Goal: Information Seeking & Learning: Learn about a topic

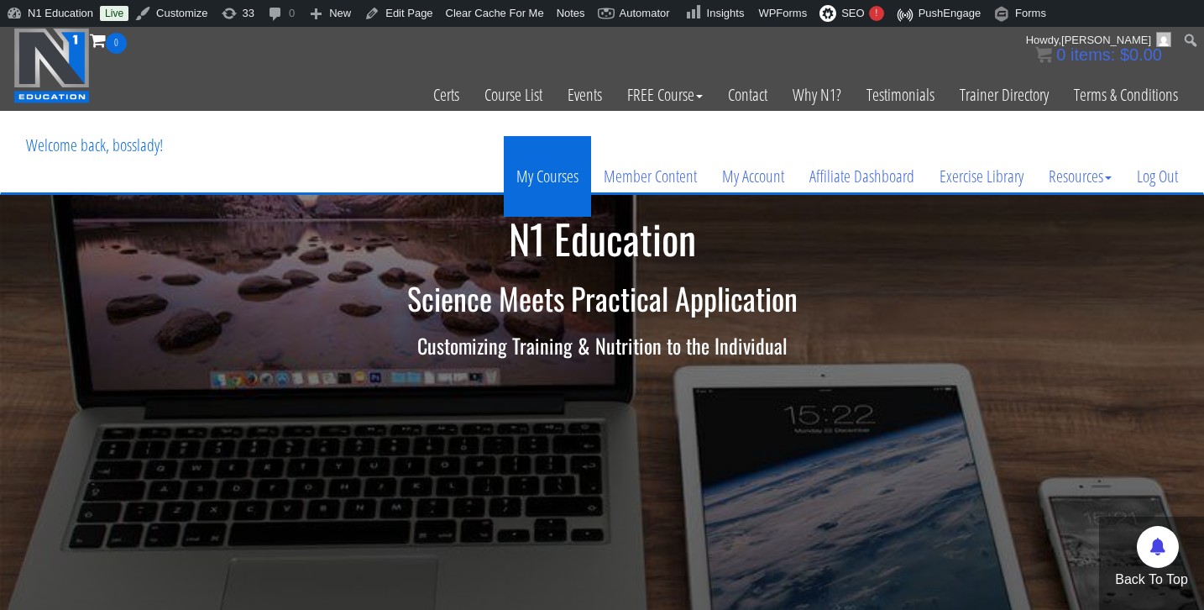
click at [537, 180] on link "My Courses" at bounding box center [547, 176] width 87 height 81
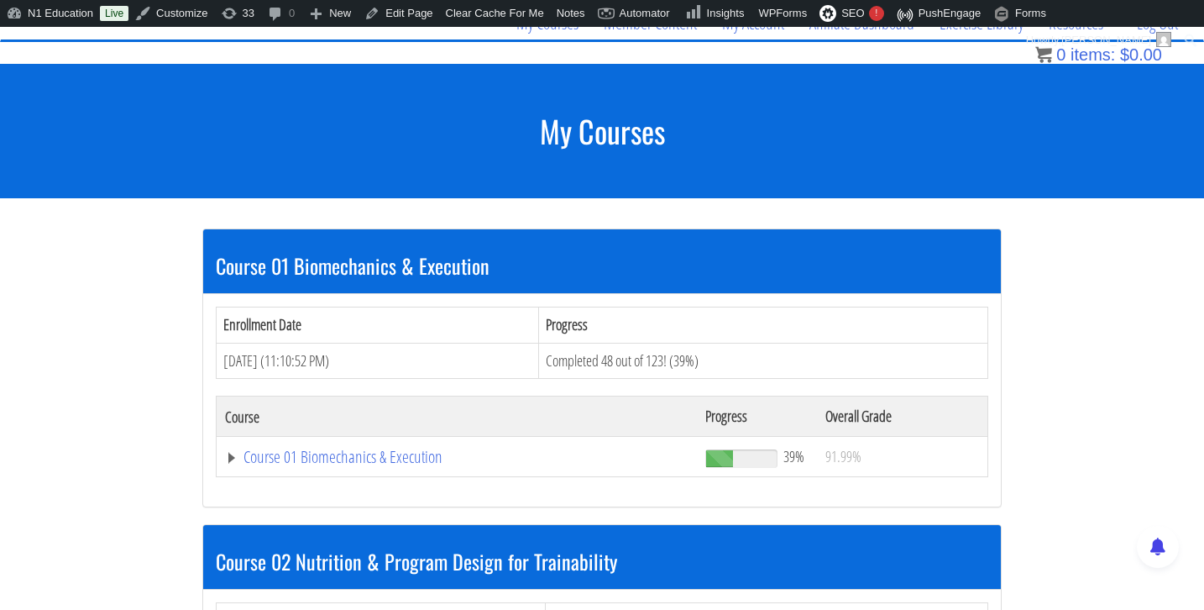
scroll to position [170, 0]
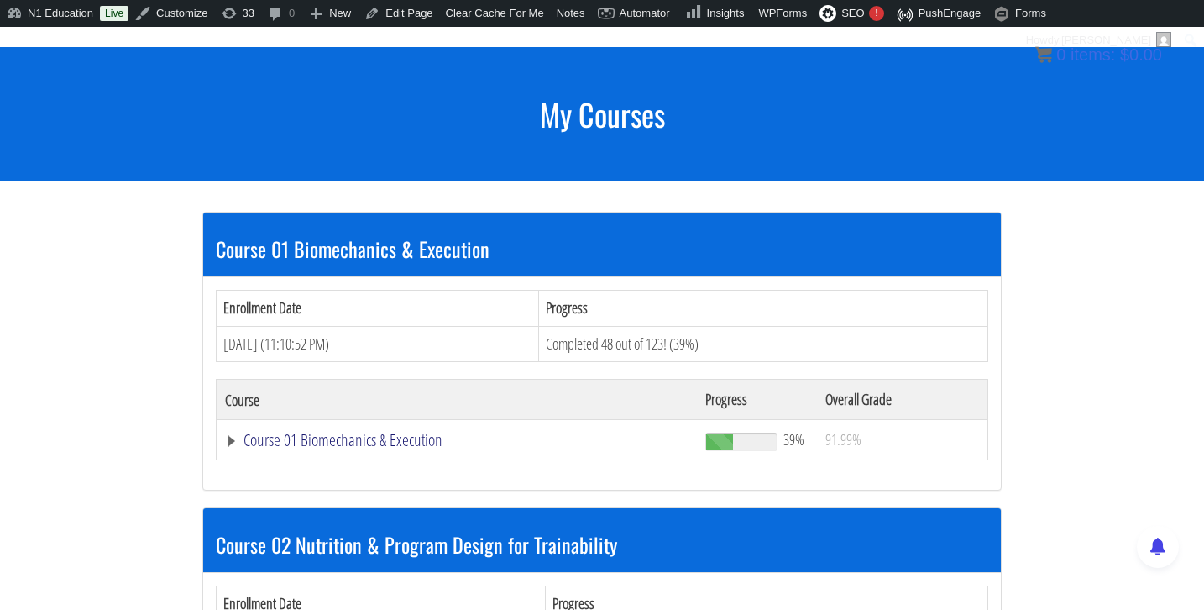
click at [344, 442] on link "Course 01 Biomechanics & Execution" at bounding box center [457, 440] width 464 height 17
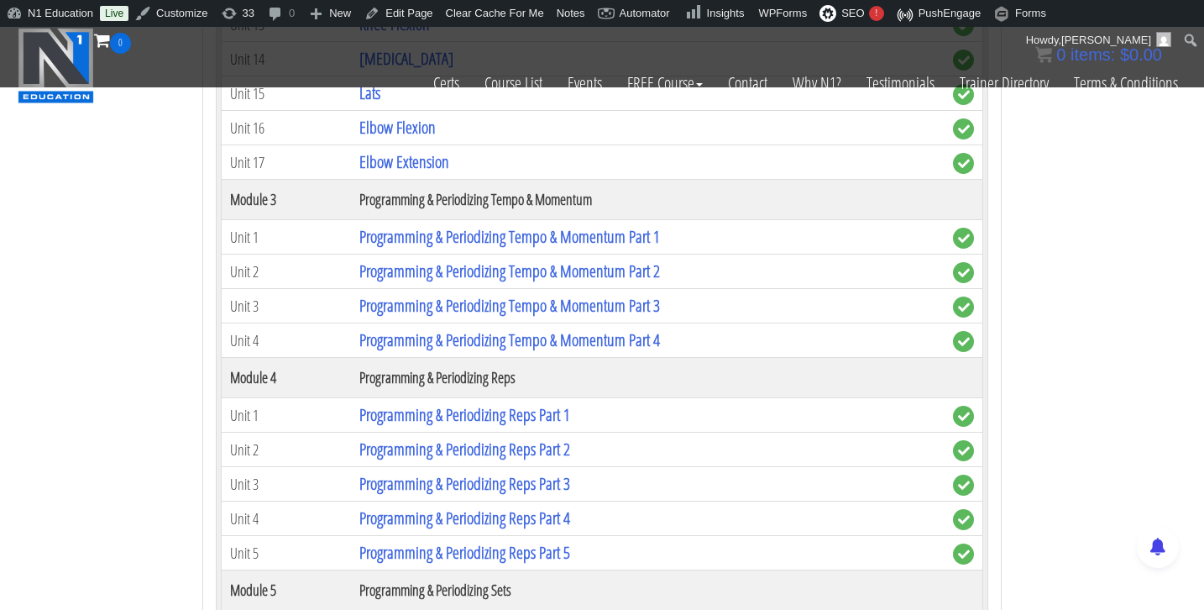
scroll to position [1056, 0]
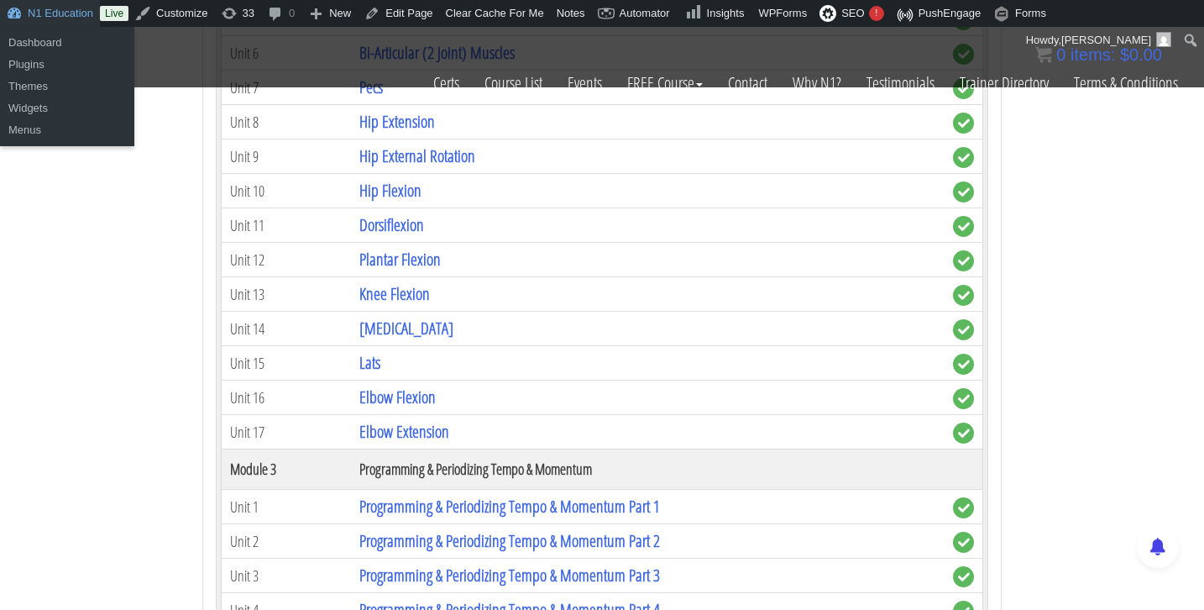
click at [45, 8] on link "N1 Education" at bounding box center [50, 13] width 100 height 27
click at [51, 42] on link "Dashboard" at bounding box center [67, 43] width 134 height 22
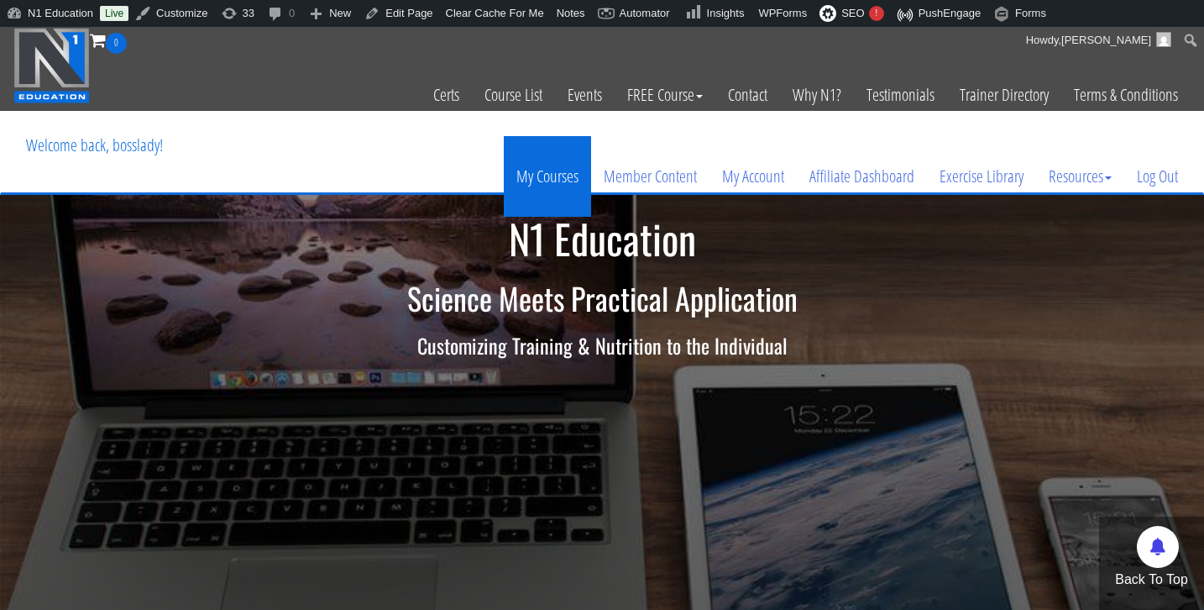
click at [550, 176] on link "My Courses" at bounding box center [547, 176] width 87 height 81
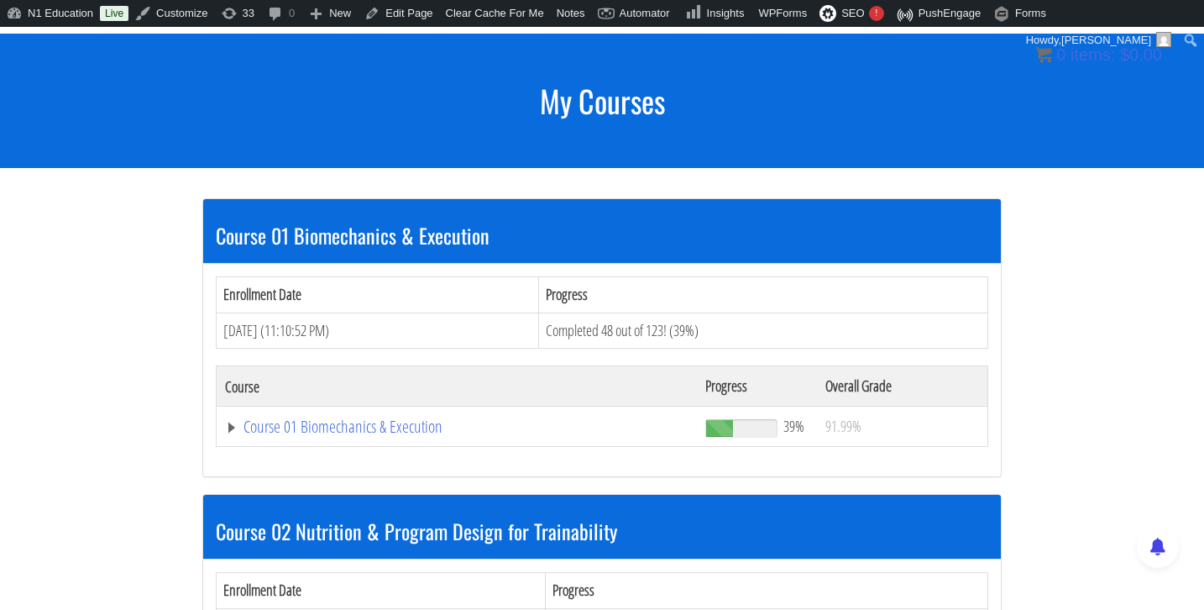
scroll to position [167, 0]
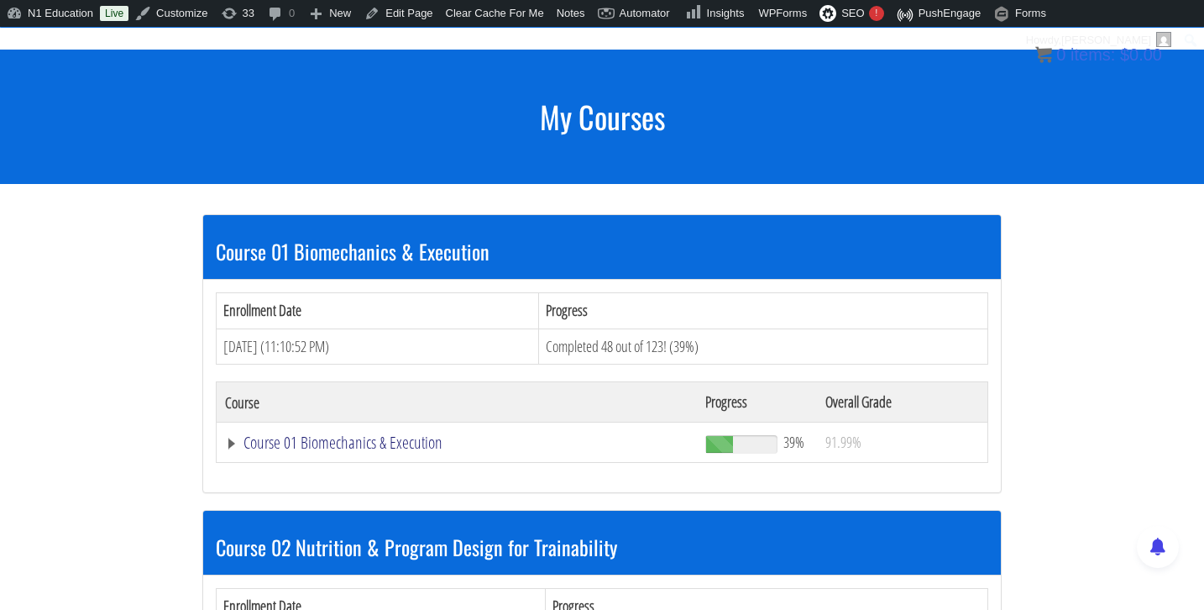
click at [364, 438] on link "Course 01 Biomechanics & Execution" at bounding box center [457, 442] width 464 height 17
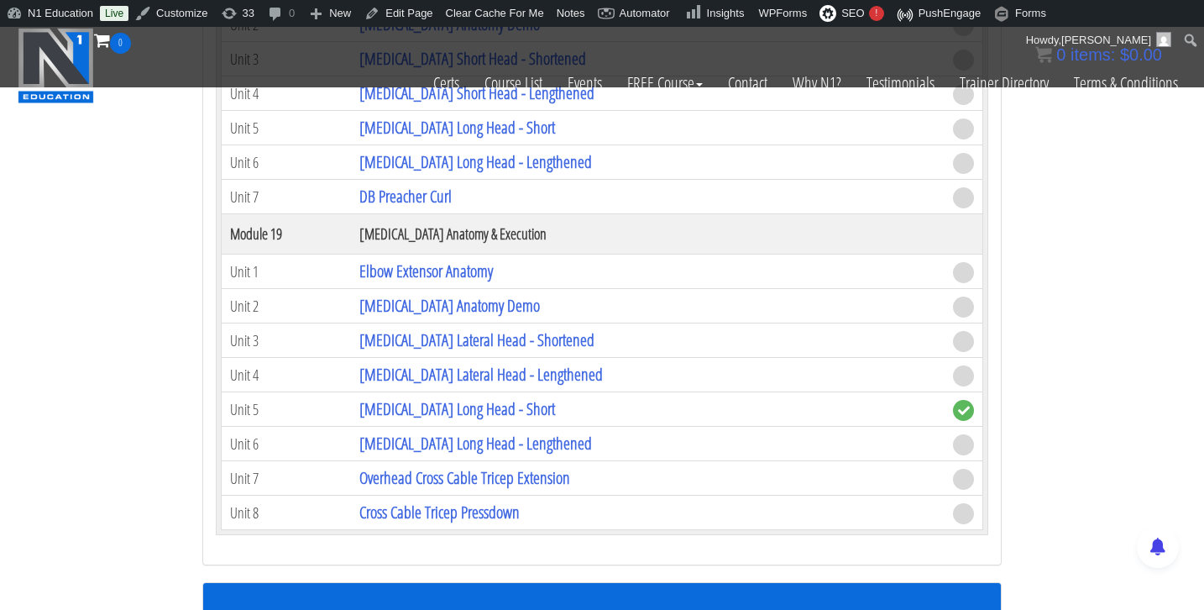
scroll to position [5013, 0]
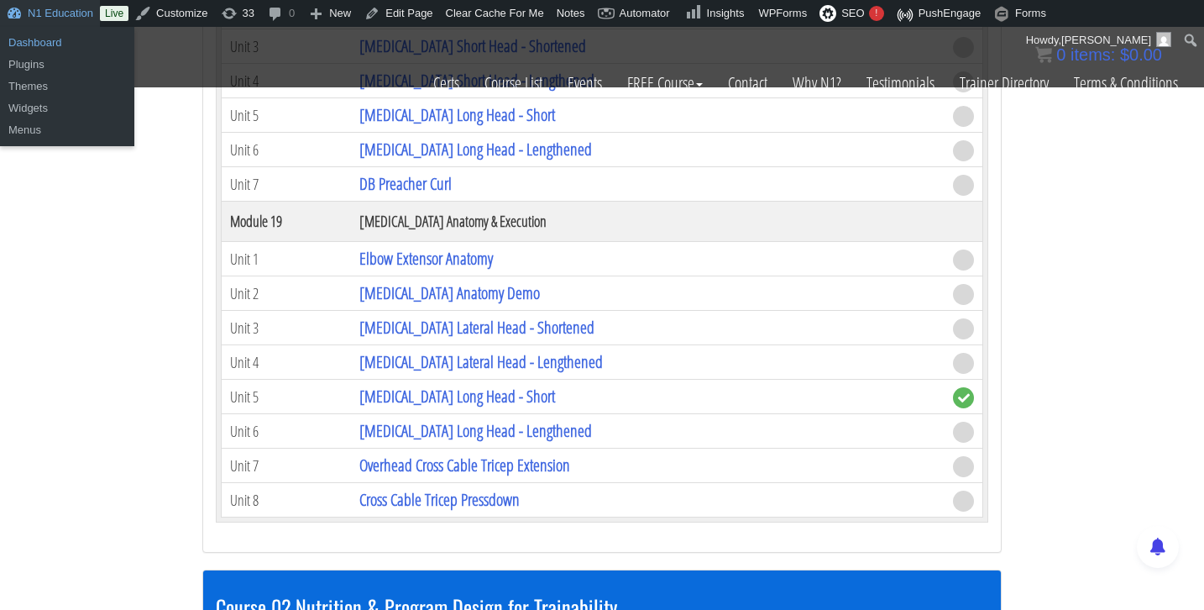
click at [47, 45] on link "Dashboard" at bounding box center [67, 43] width 134 height 22
